Goal: Information Seeking & Learning: Learn about a topic

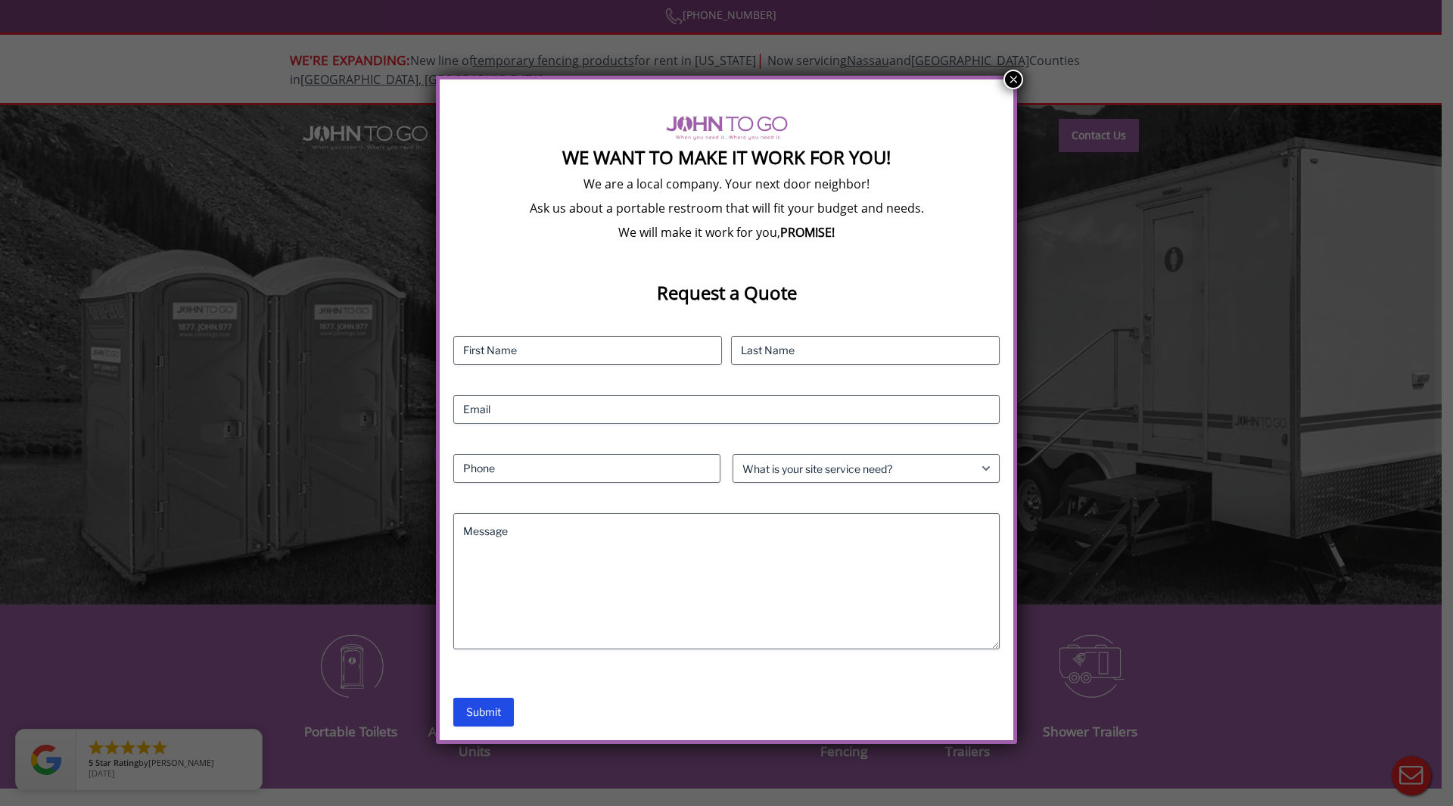
click at [1014, 79] on button "×" at bounding box center [1014, 80] width 20 height 20
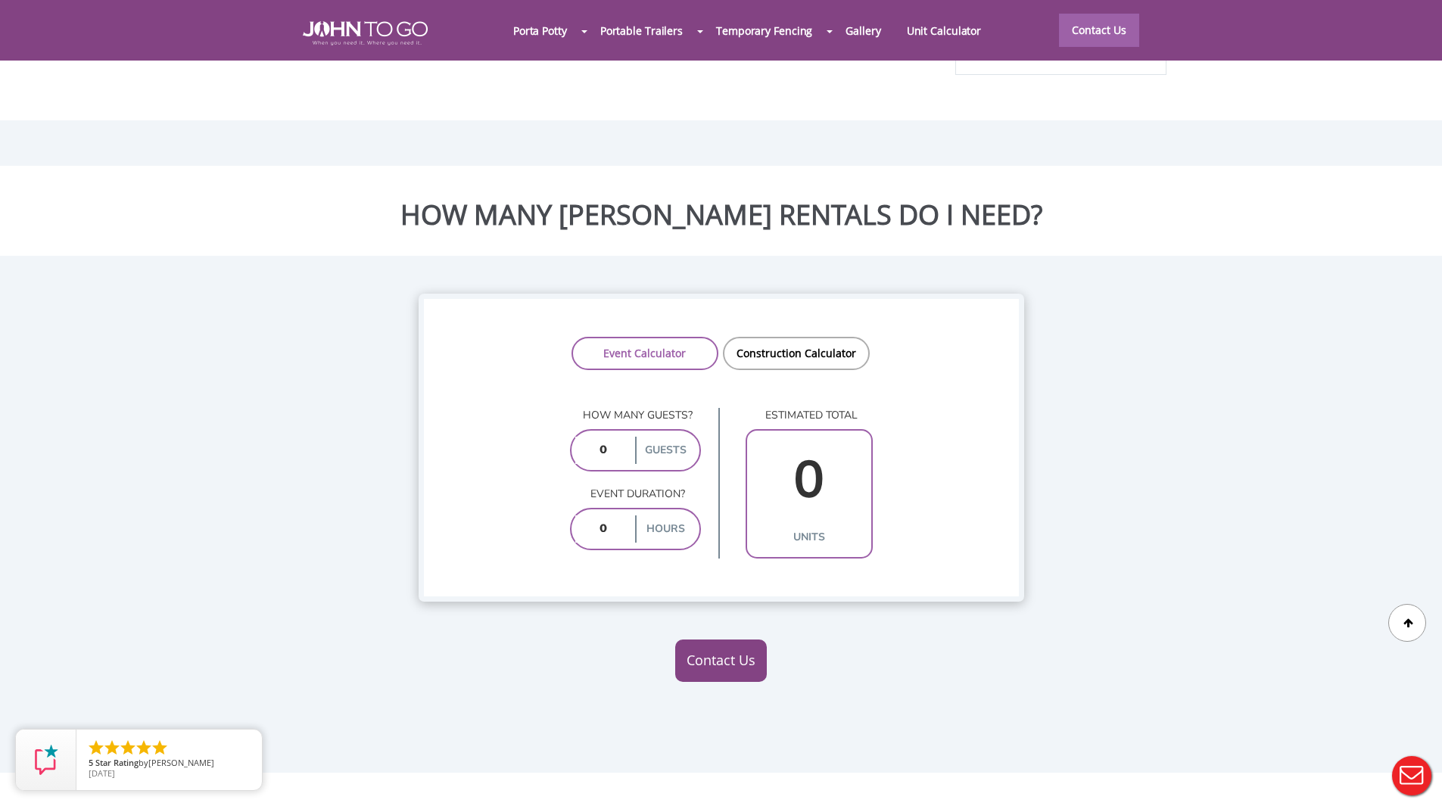
scroll to position [1114, 0]
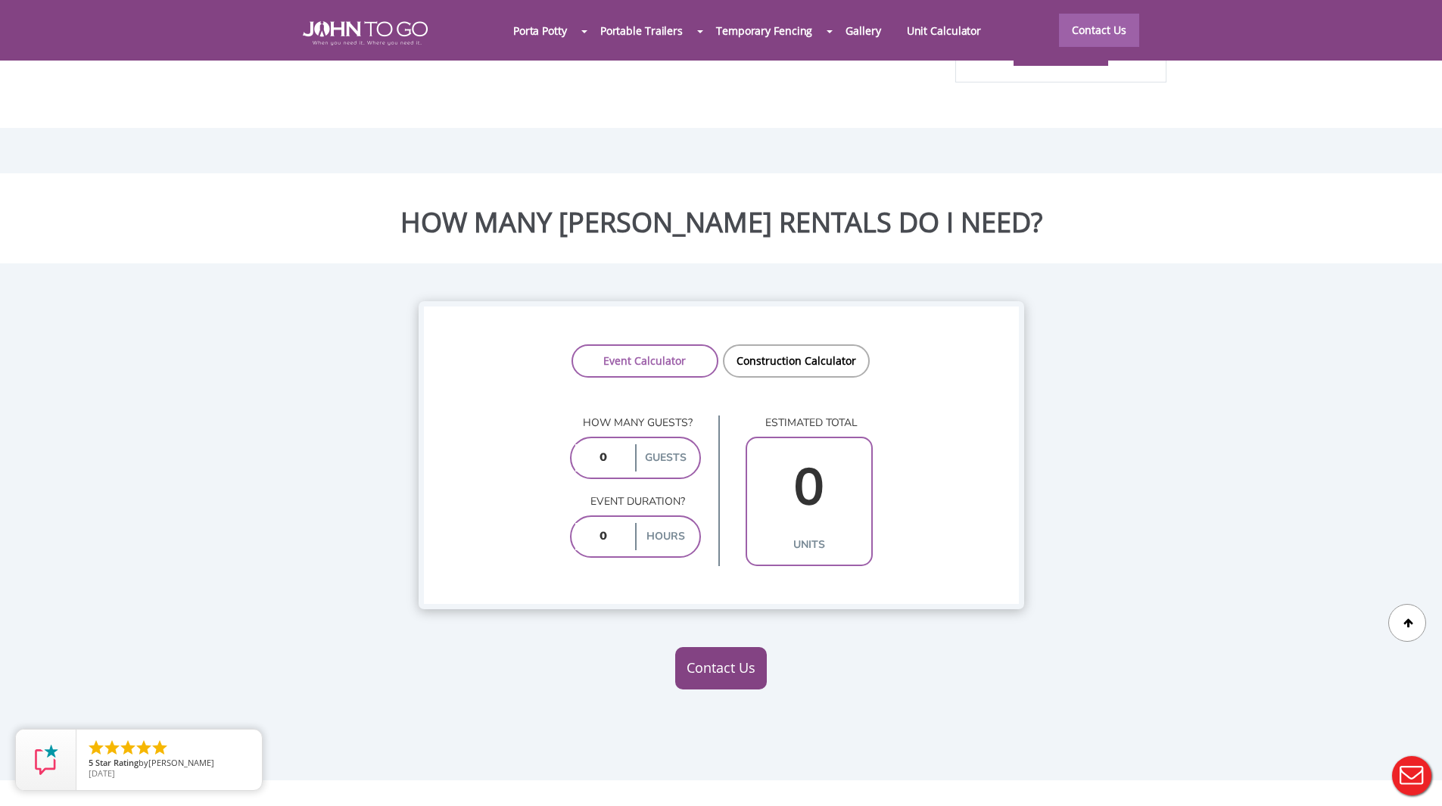
click at [600, 426] on div at bounding box center [721, 403] width 1442 height 806
click at [600, 444] on input "number" at bounding box center [603, 457] width 57 height 27
click at [678, 444] on label "guests" at bounding box center [665, 457] width 61 height 27
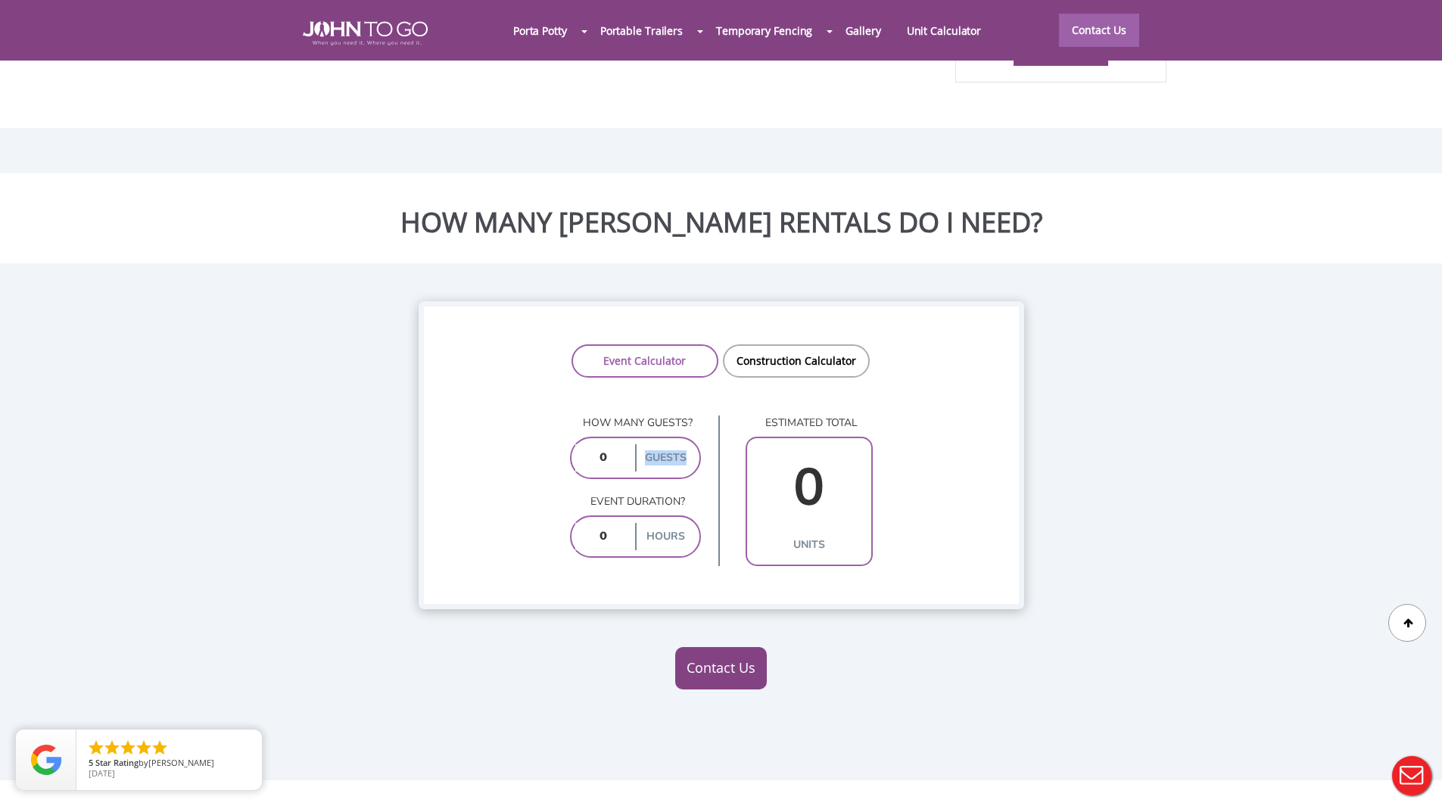
click at [678, 444] on label "guests" at bounding box center [665, 457] width 61 height 27
click at [611, 444] on input "number" at bounding box center [603, 457] width 57 height 27
type input "10"
click at [599, 523] on input "number" at bounding box center [603, 536] width 57 height 27
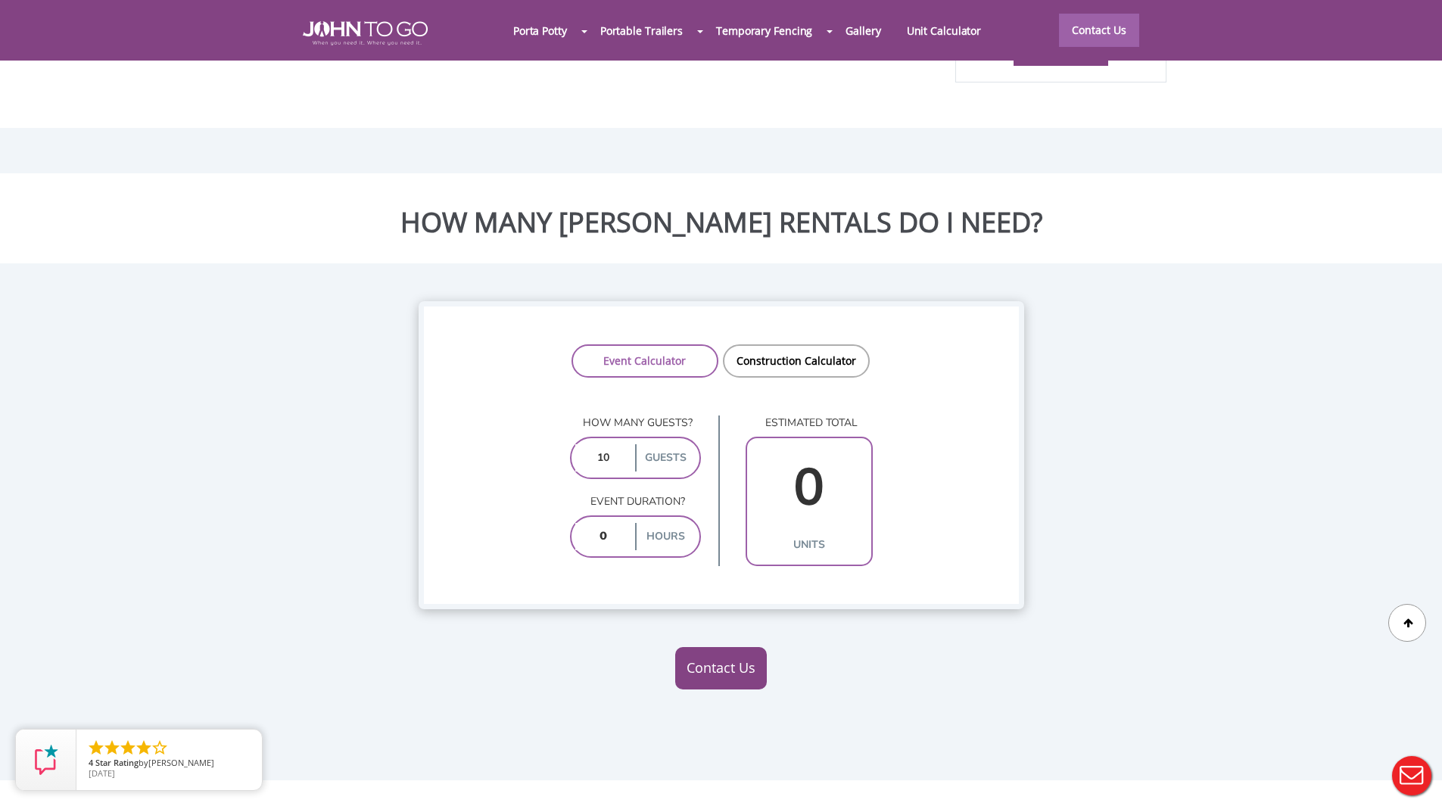
click at [599, 523] on input "number" at bounding box center [603, 536] width 57 height 27
type input "8"
type input "2"
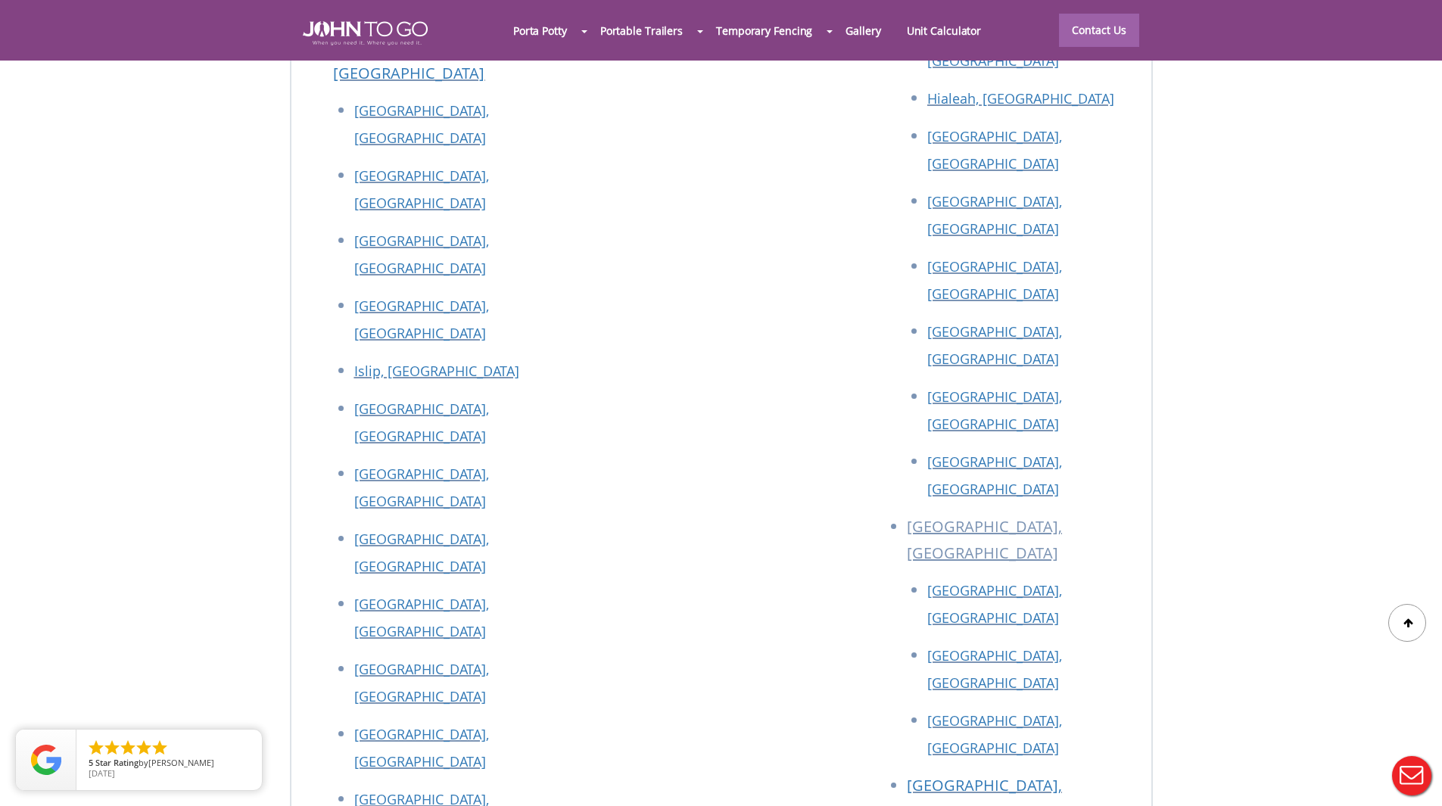
scroll to position [6791, 0]
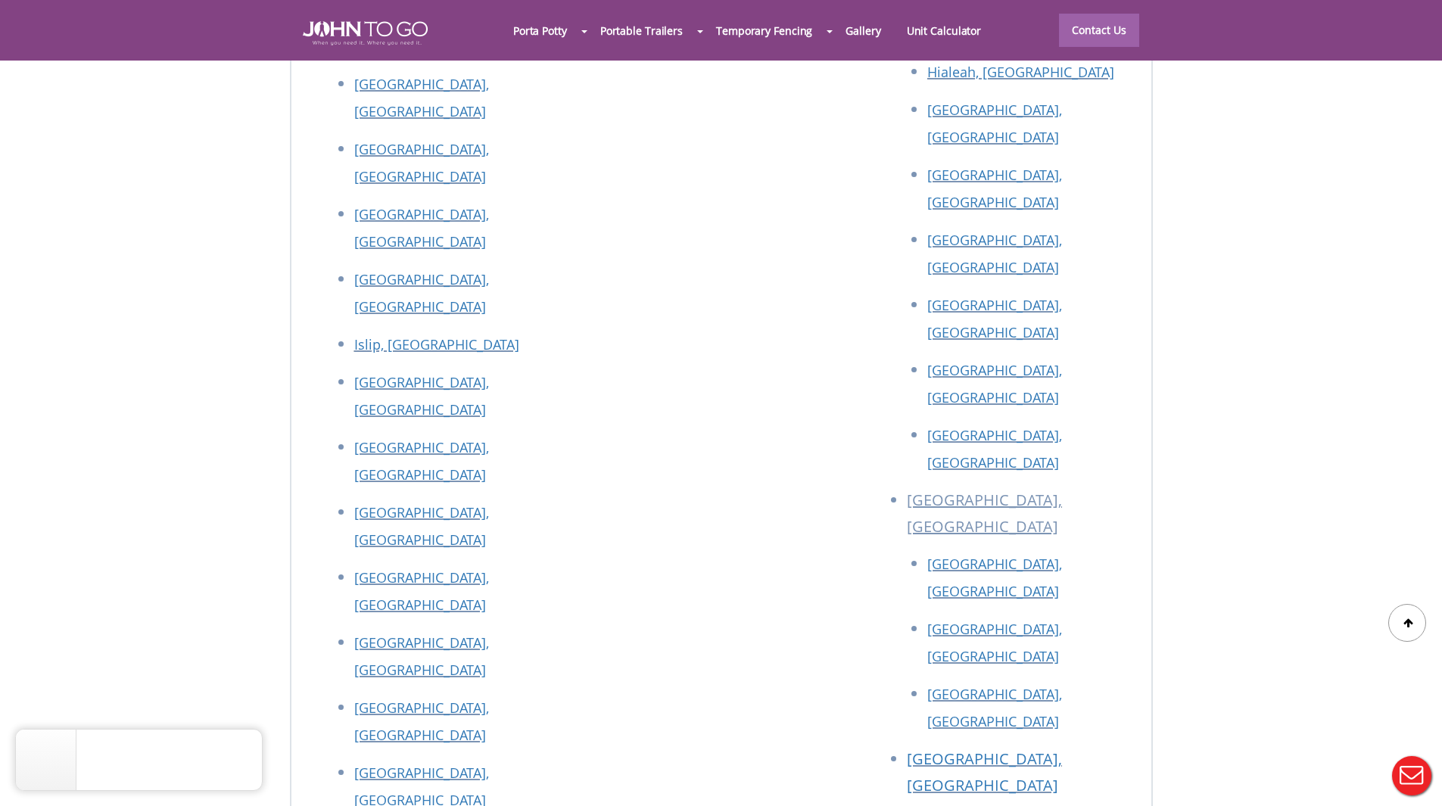
type input "8"
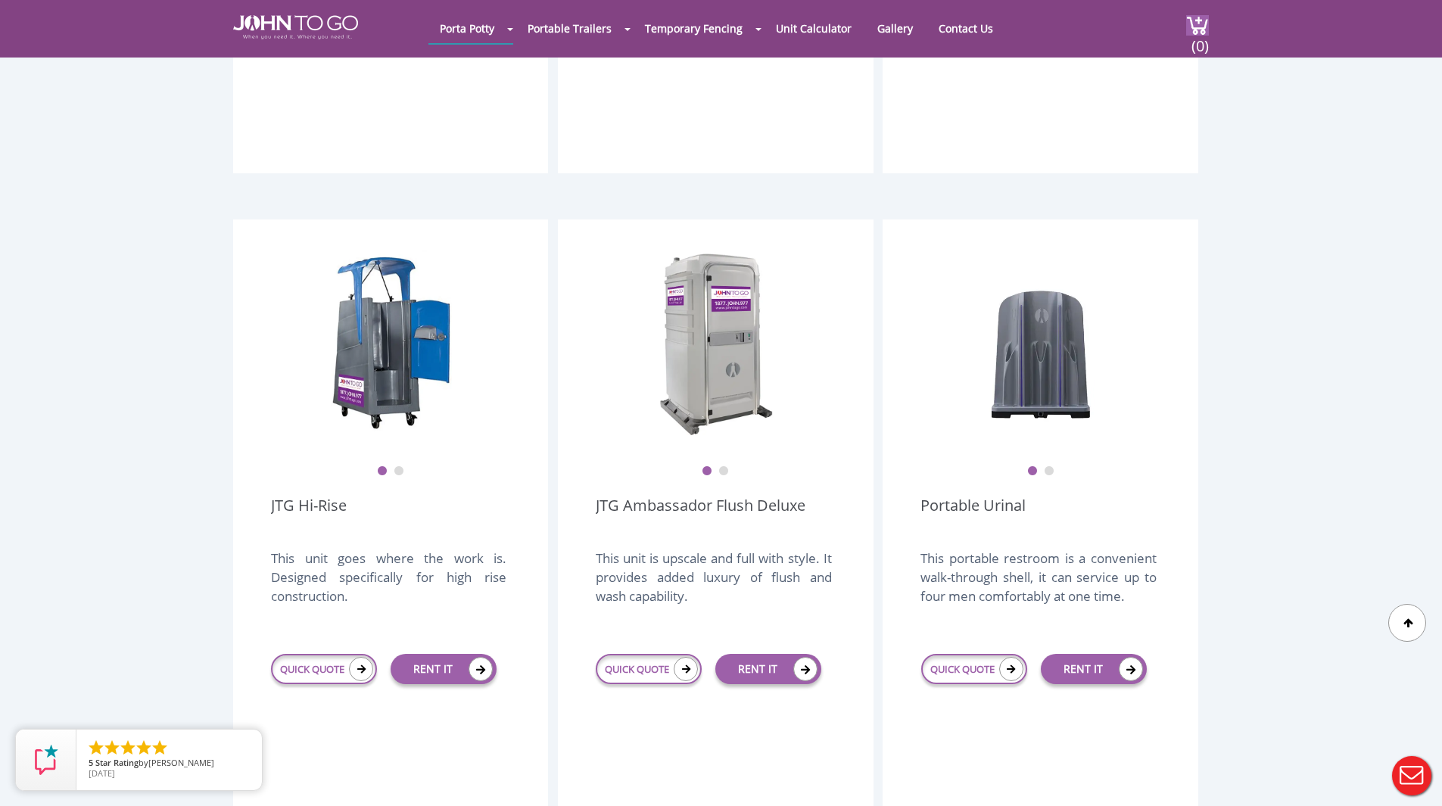
scroll to position [939, 0]
click at [725, 444] on ul "1 2" at bounding box center [715, 460] width 239 height 32
click at [727, 465] on button "2" at bounding box center [723, 470] width 11 height 11
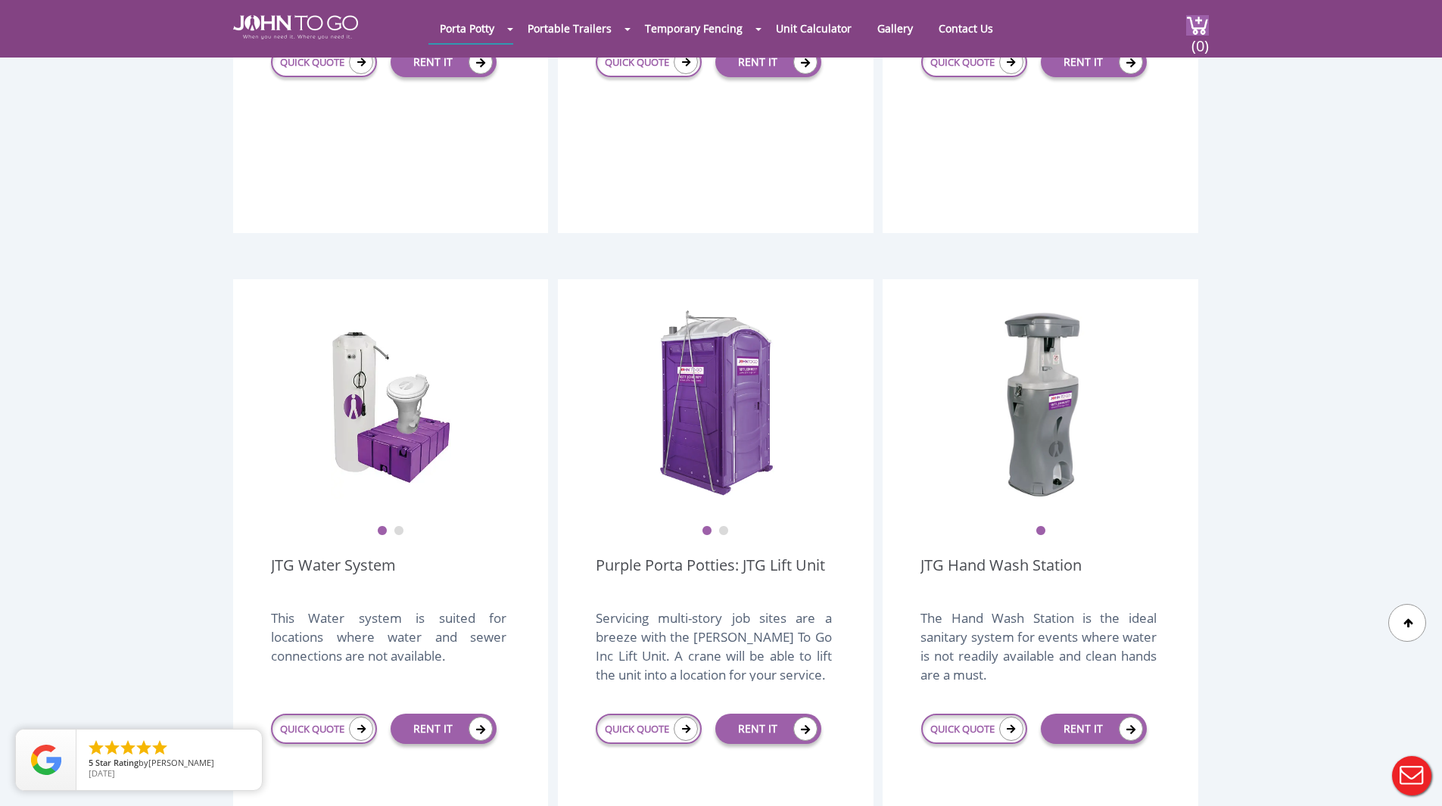
scroll to position [1545, 0]
click at [397, 527] on button "2" at bounding box center [399, 532] width 11 height 11
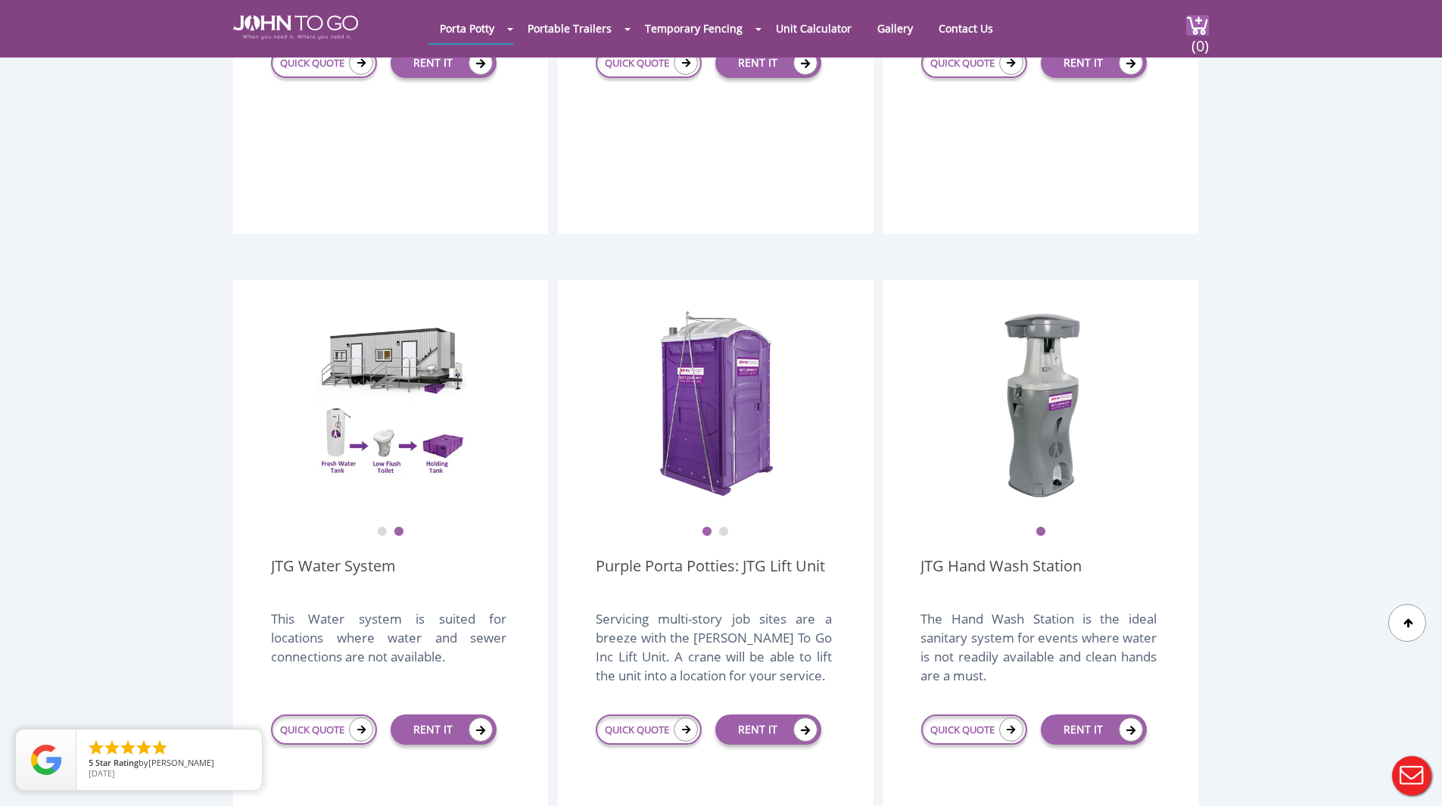
click at [725, 527] on button "2" at bounding box center [723, 532] width 11 height 11
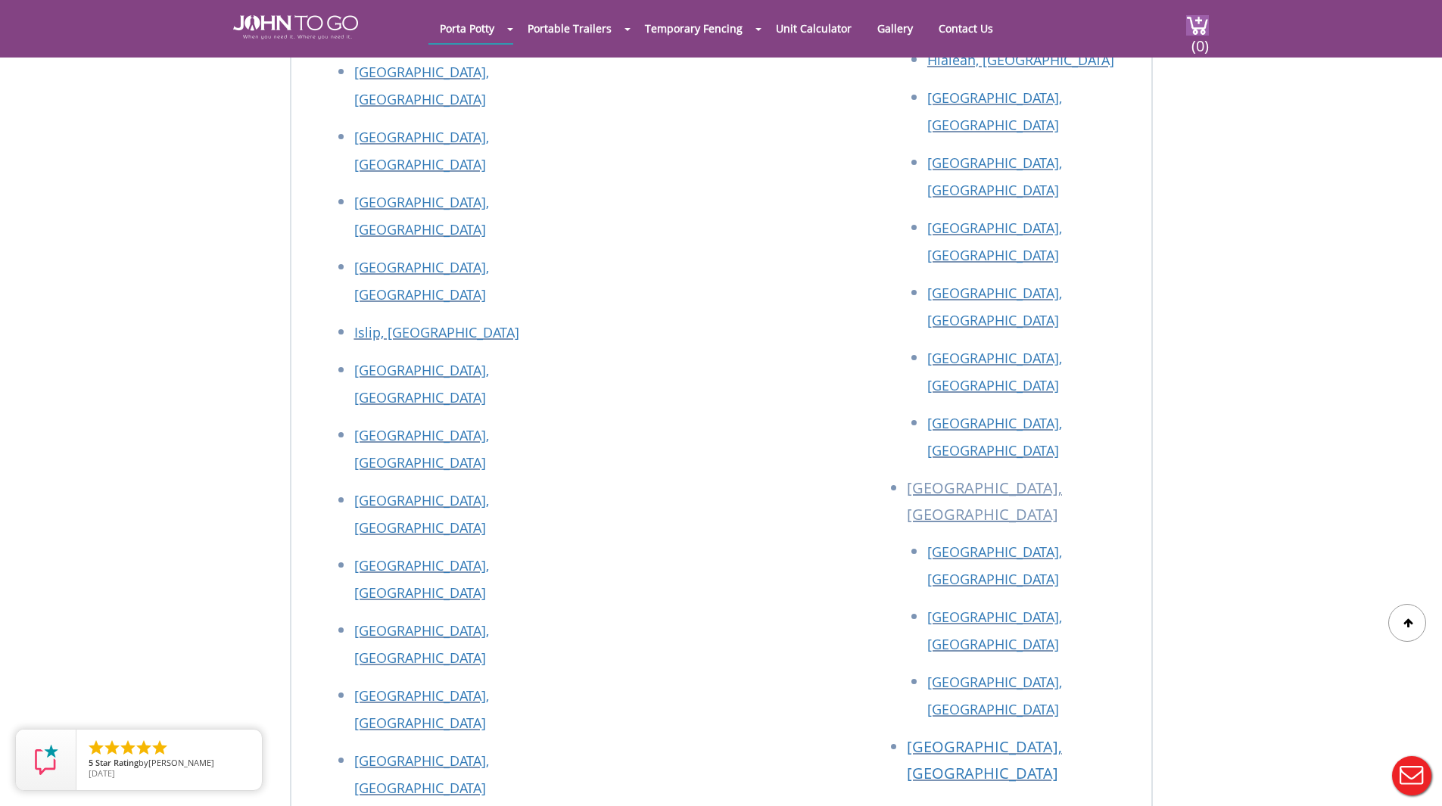
scroll to position [7395, 0]
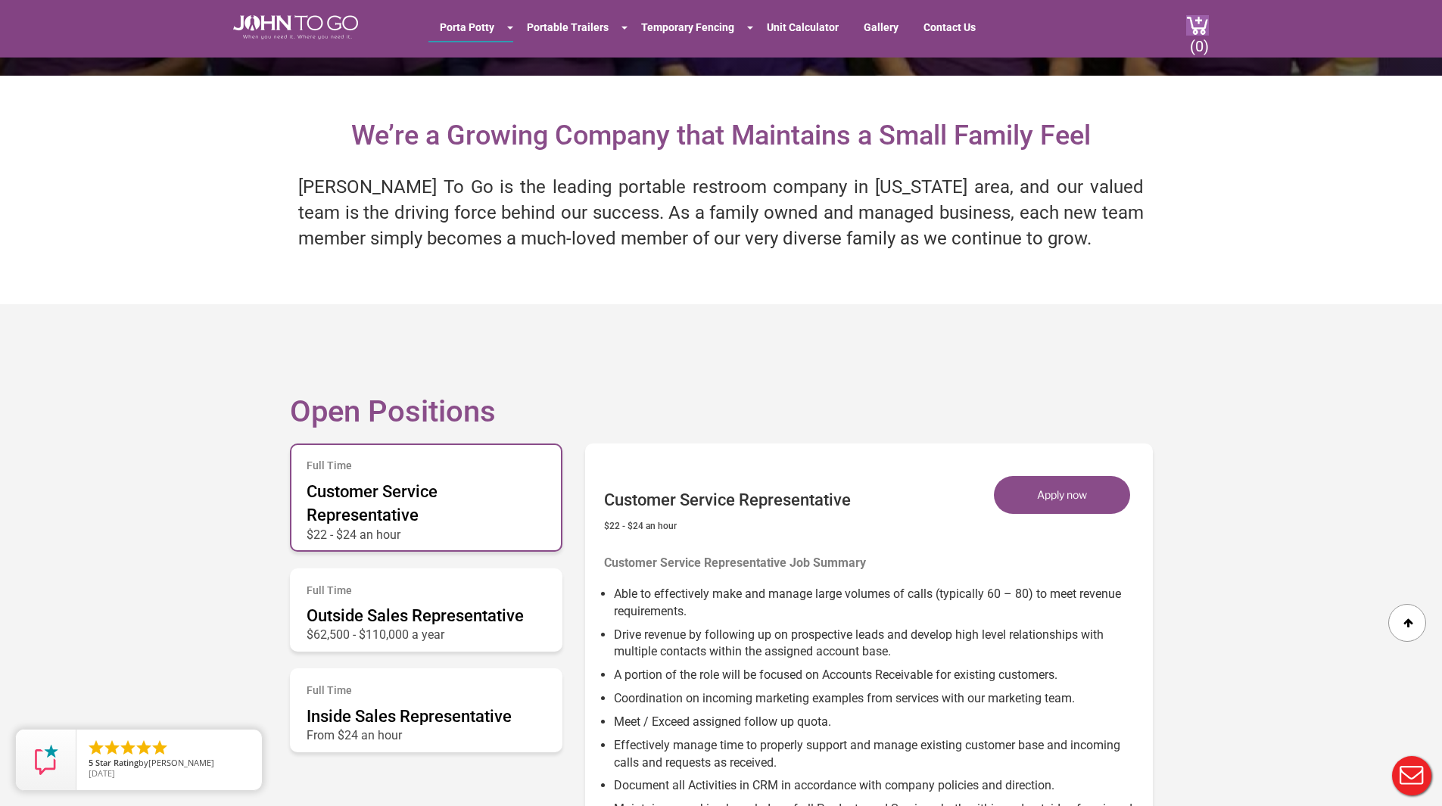
scroll to position [552, 0]
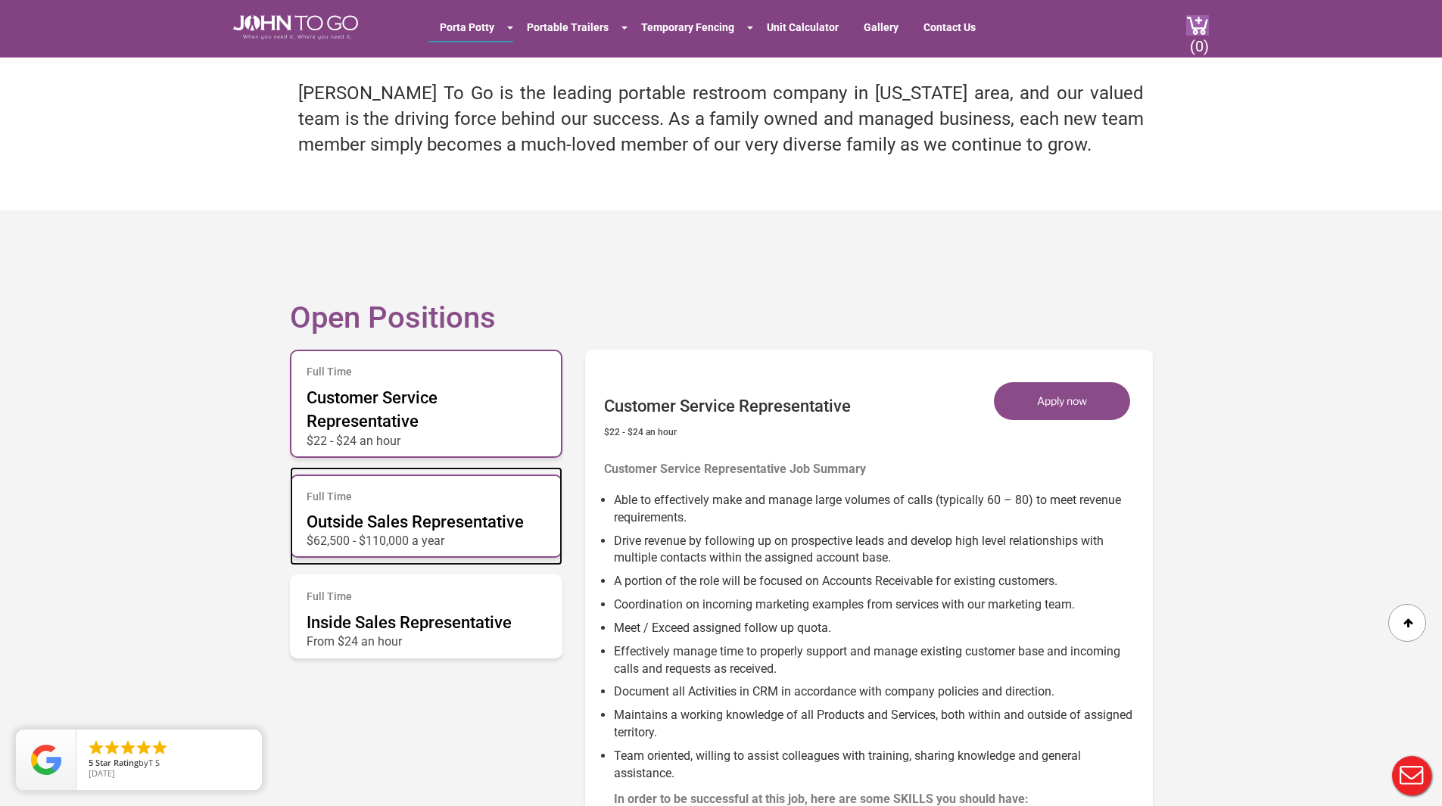
click at [385, 518] on span "Outside Sales Representative" at bounding box center [415, 521] width 217 height 19
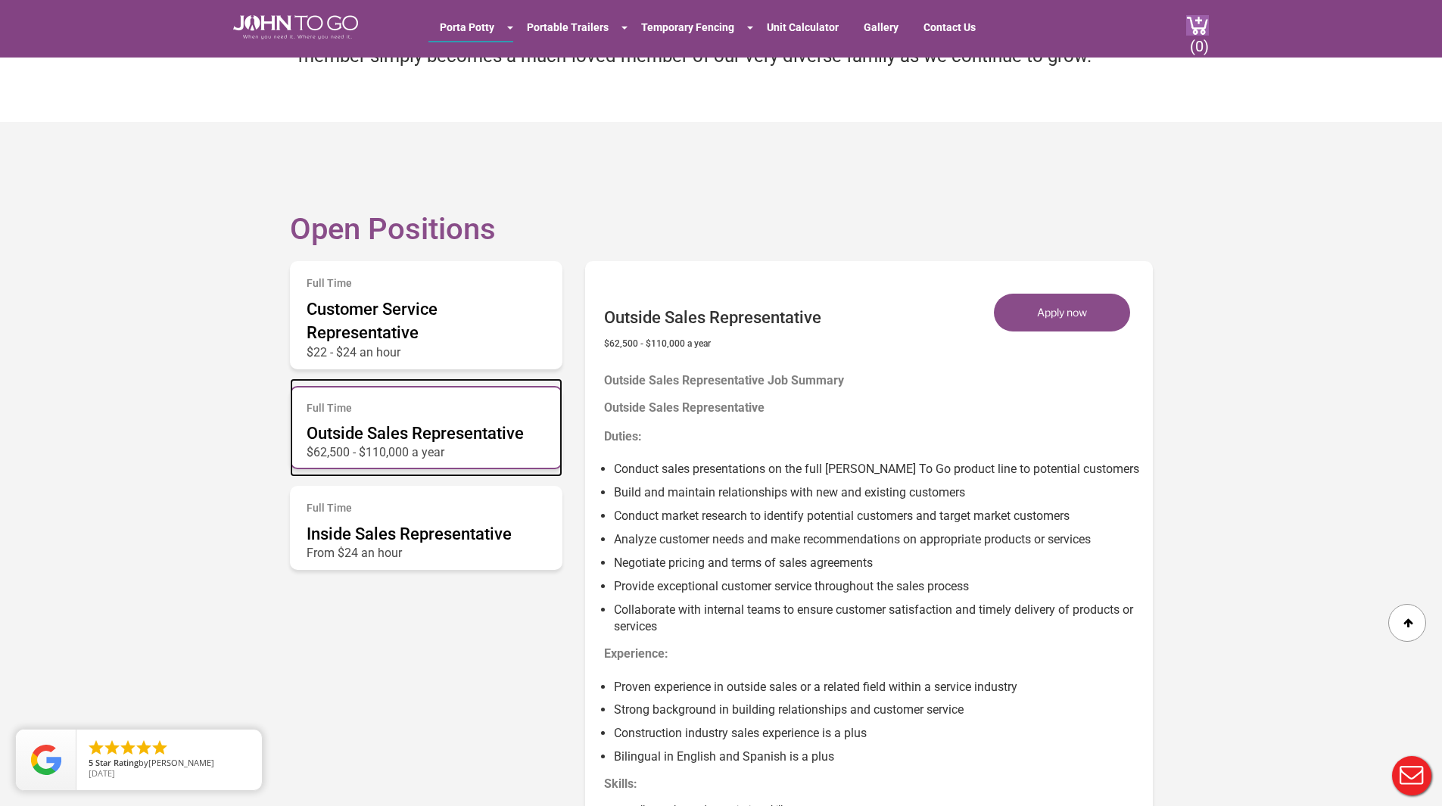
scroll to position [640, 0]
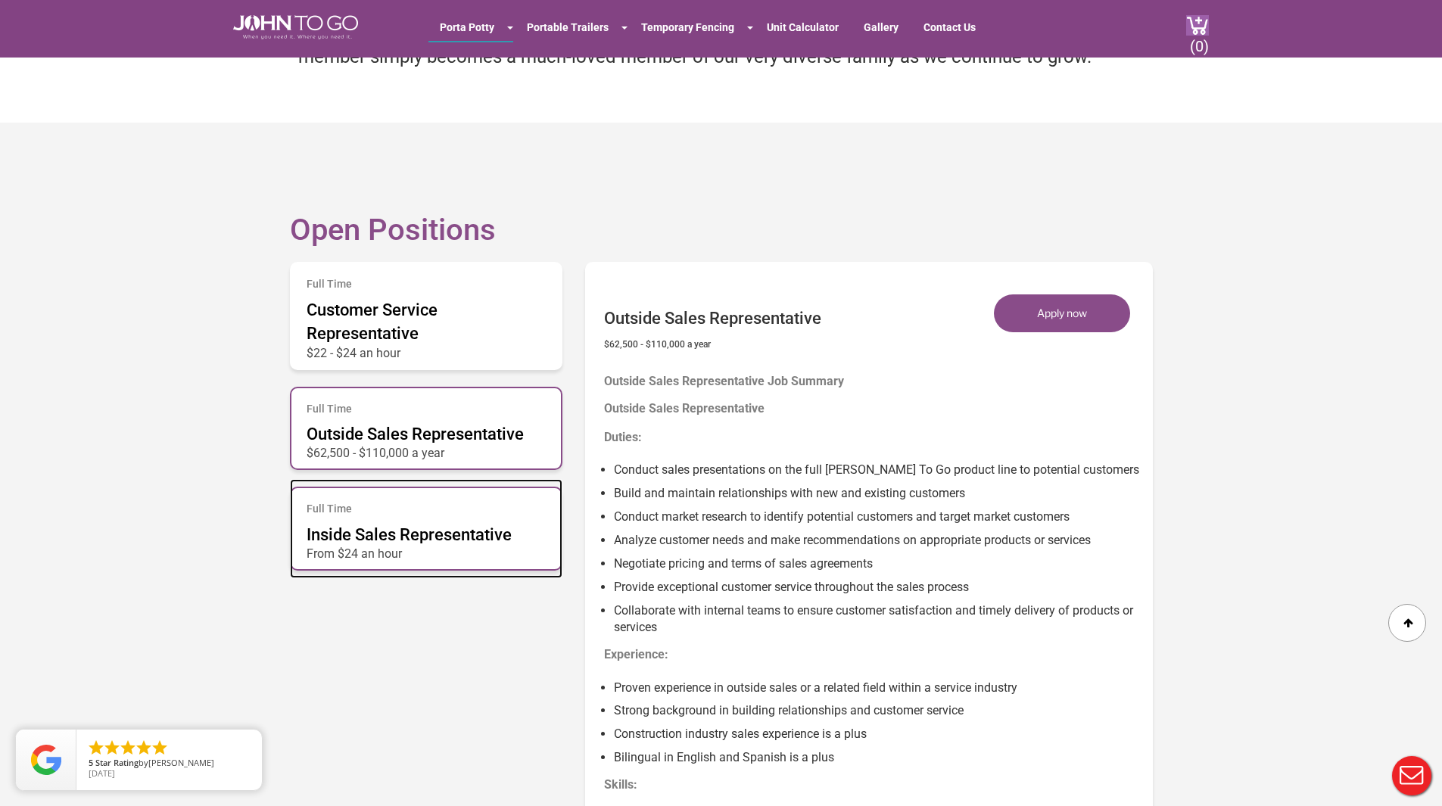
click at [354, 537] on span "Inside Sales Representative" at bounding box center [409, 534] width 205 height 19
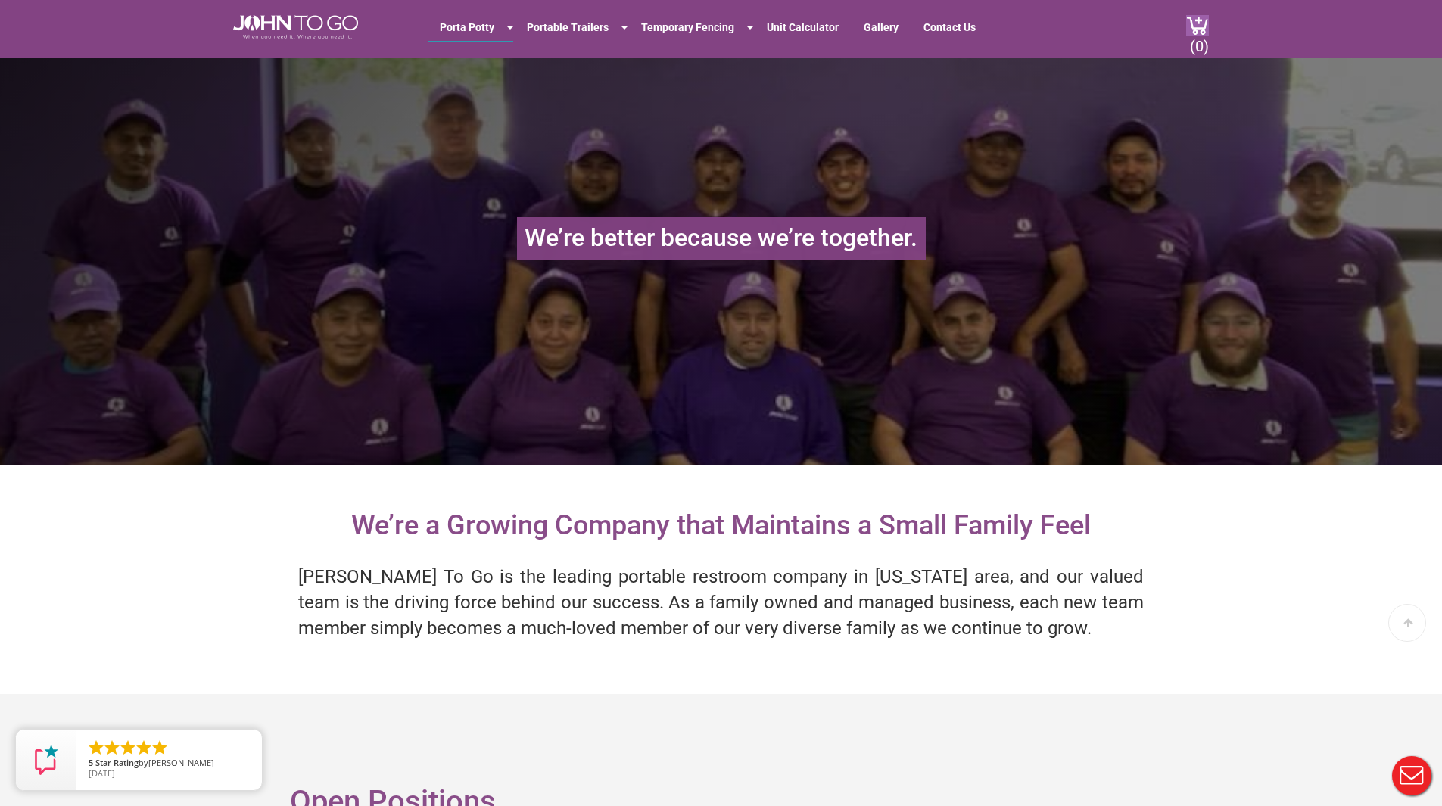
scroll to position [0, 0]
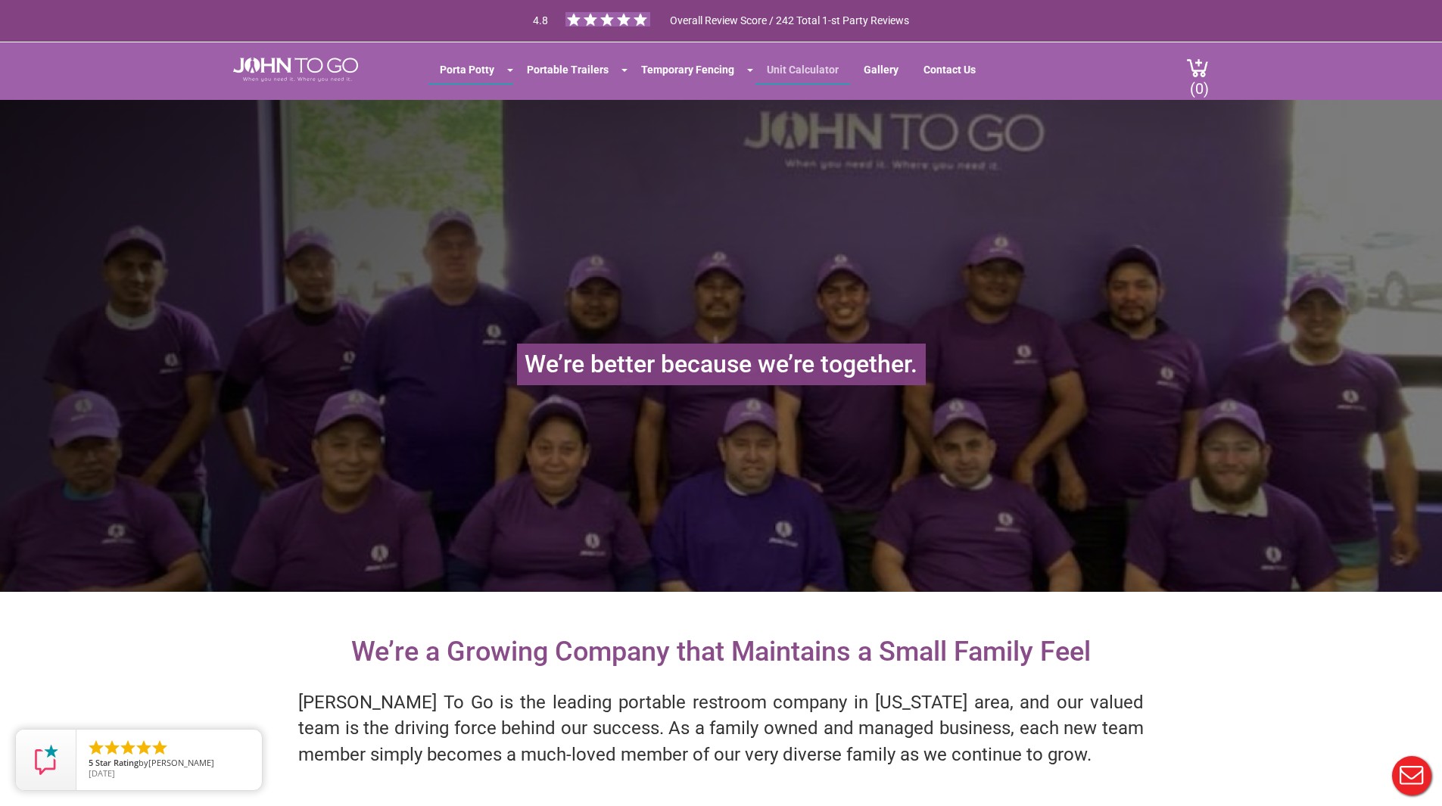
click at [793, 61] on link "Unit Calculator" at bounding box center [802, 69] width 95 height 27
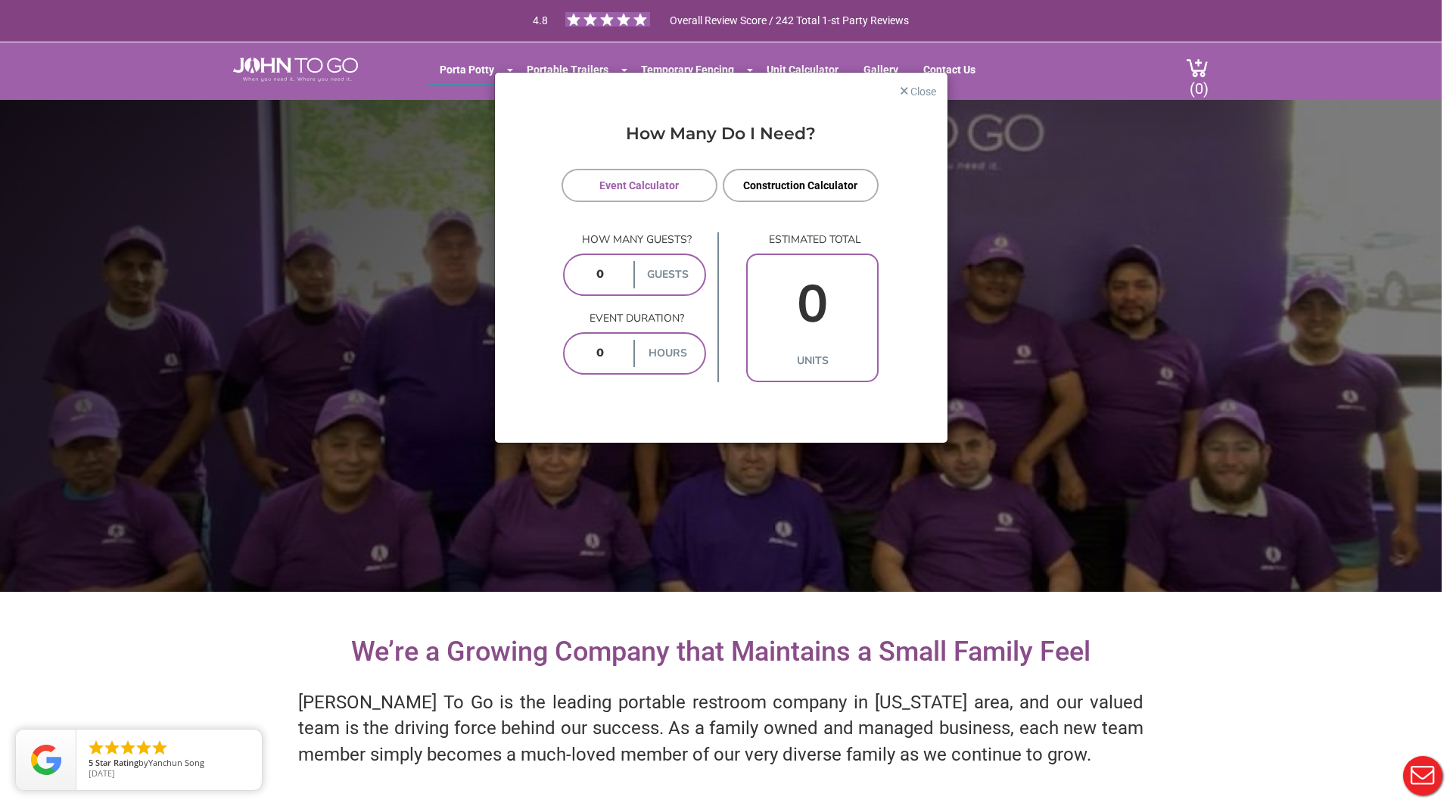
click at [664, 57] on div "× Close How Many Do I Need? Event Calculator Construction Calculator How many g…" at bounding box center [726, 403] width 1453 height 806
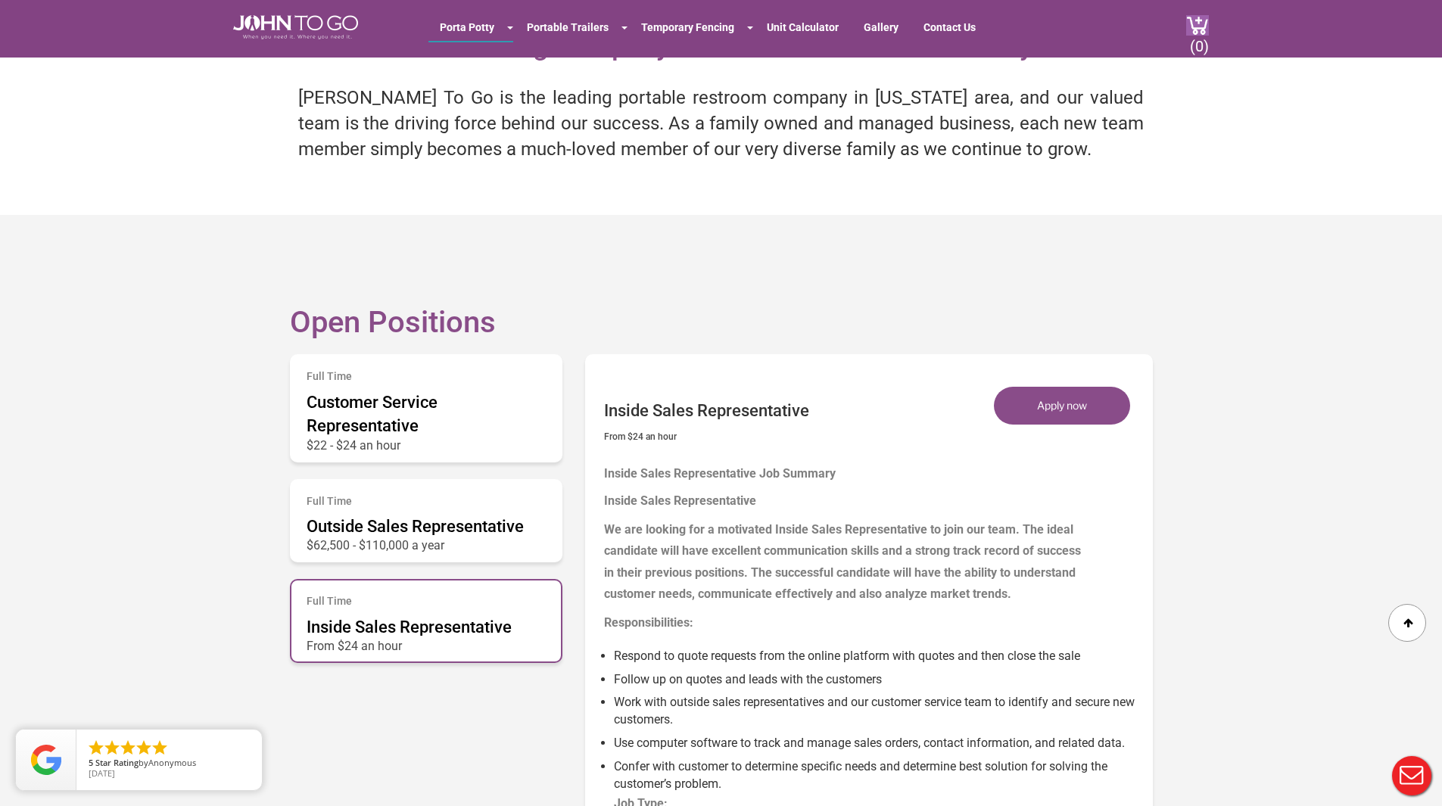
scroll to position [555, 0]
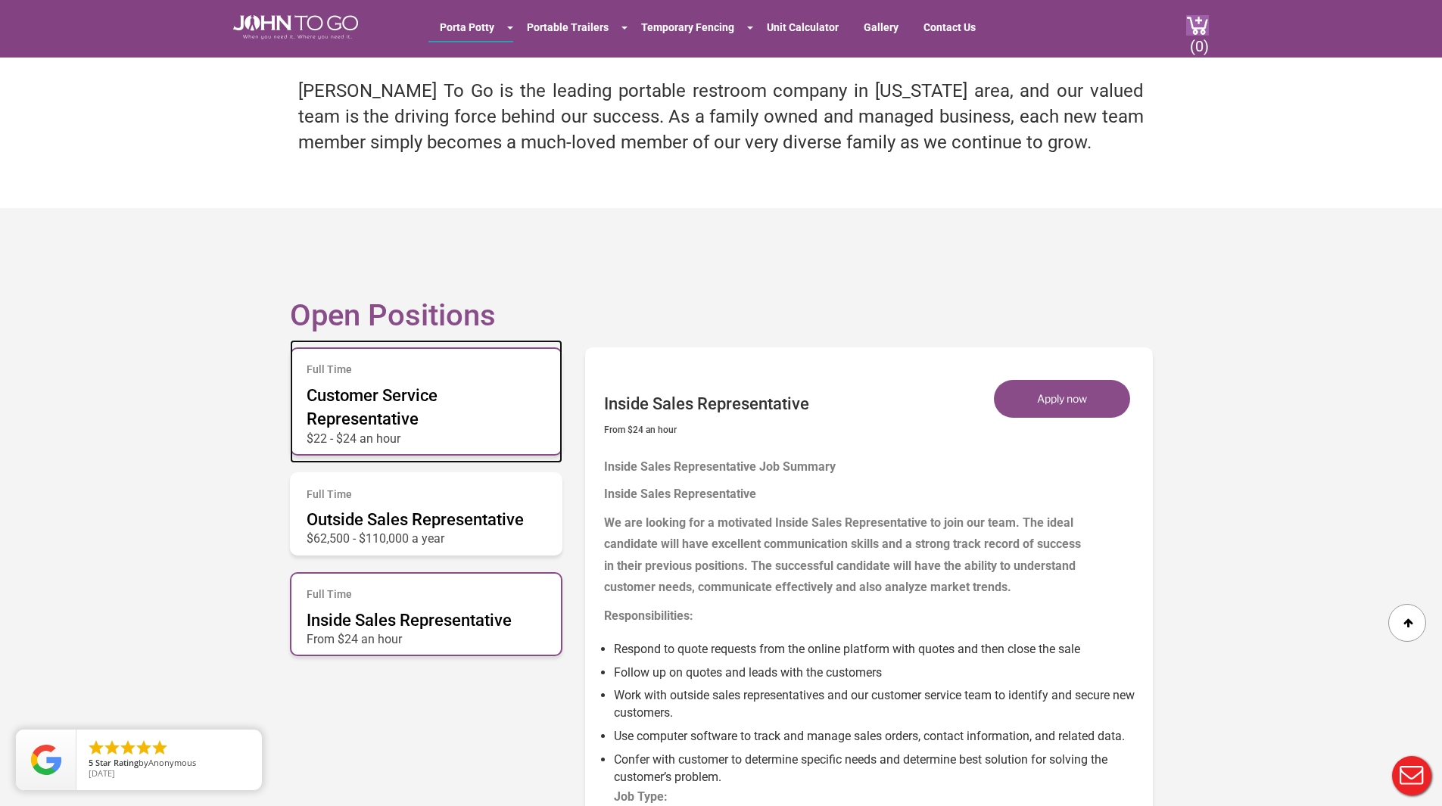
click at [365, 398] on span "Customer Service Representative" at bounding box center [372, 407] width 131 height 42
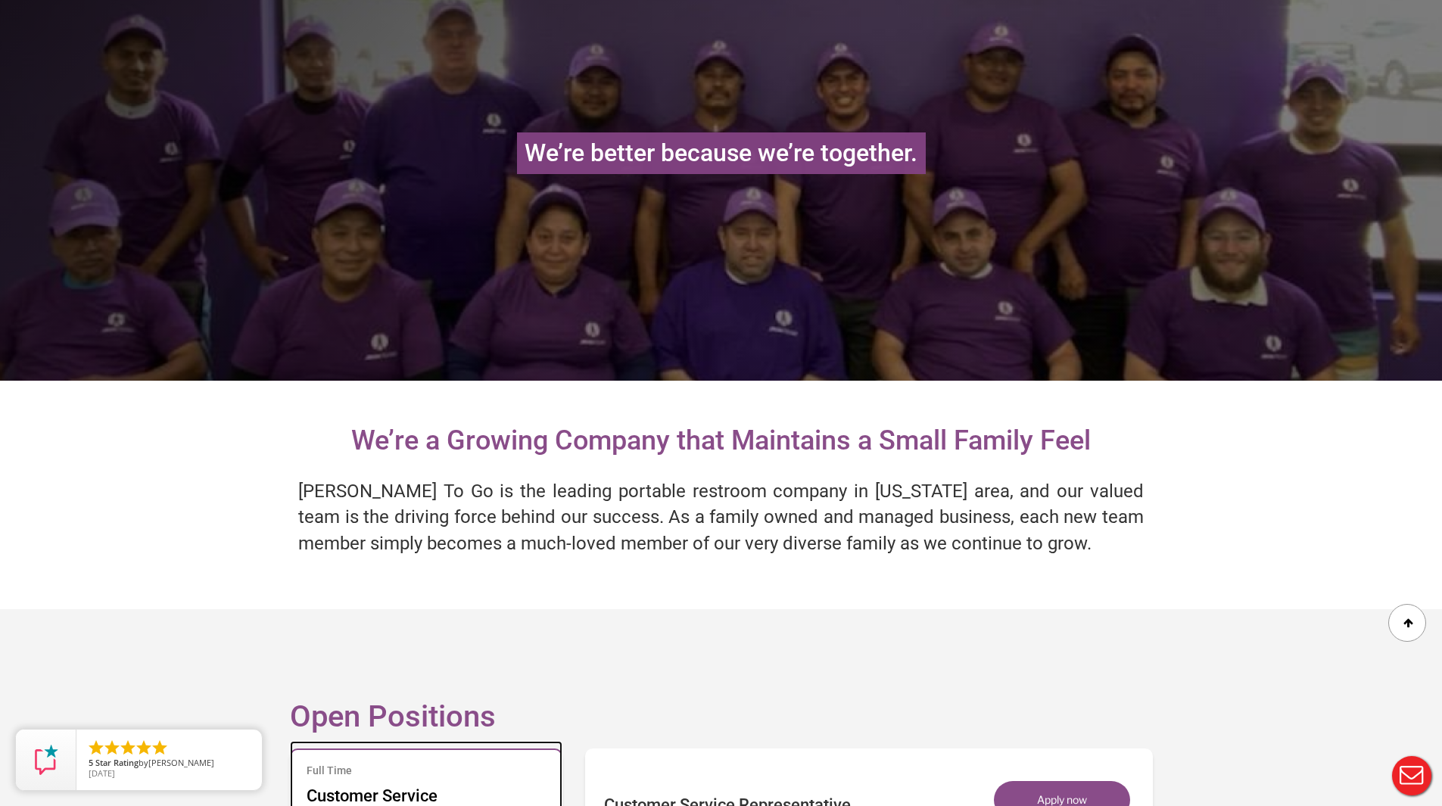
scroll to position [0, 0]
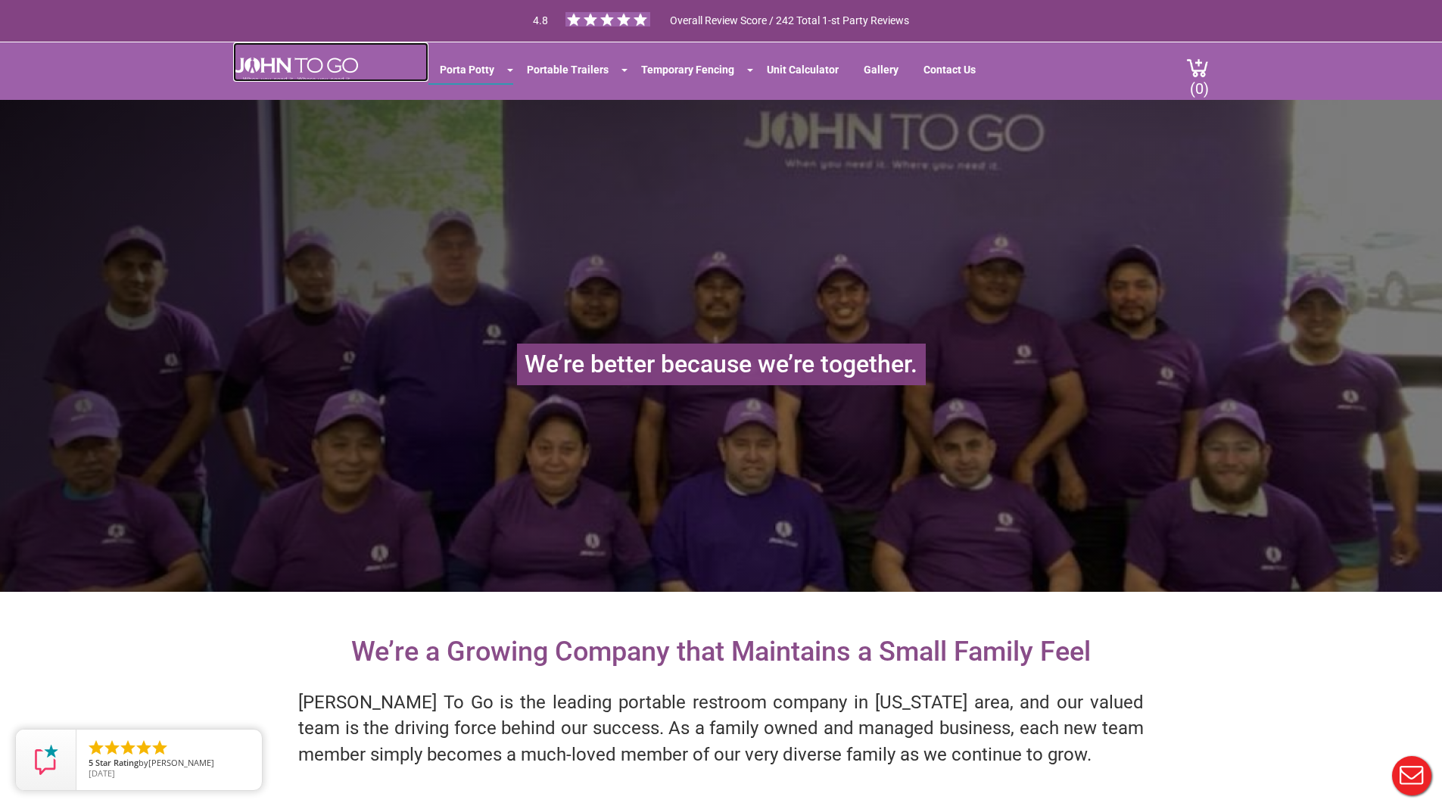
click at [300, 71] on img at bounding box center [295, 70] width 125 height 24
